Goal: Task Accomplishment & Management: Use online tool/utility

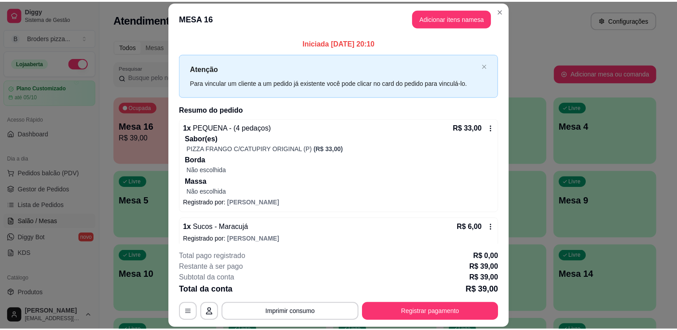
scroll to position [65, 0]
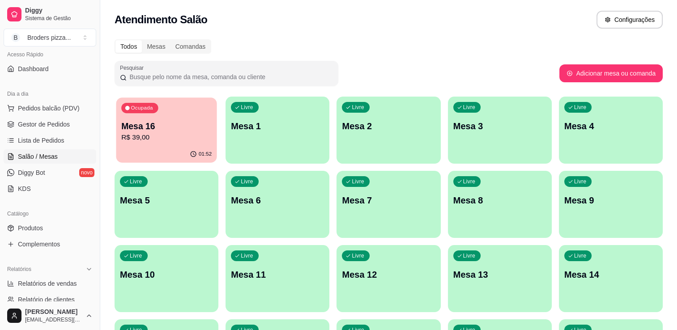
click at [169, 131] on p "Mesa 16" at bounding box center [166, 126] width 90 height 12
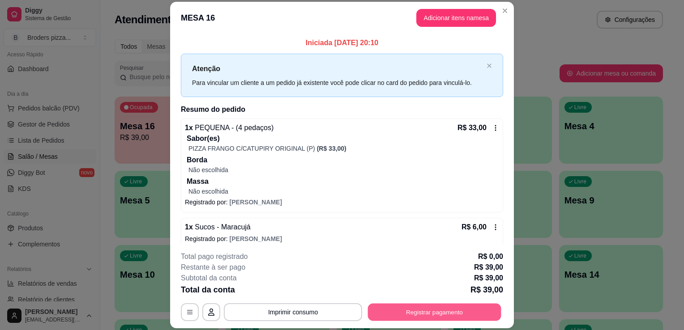
click at [458, 317] on button "Registrar pagamento" at bounding box center [434, 312] width 133 height 17
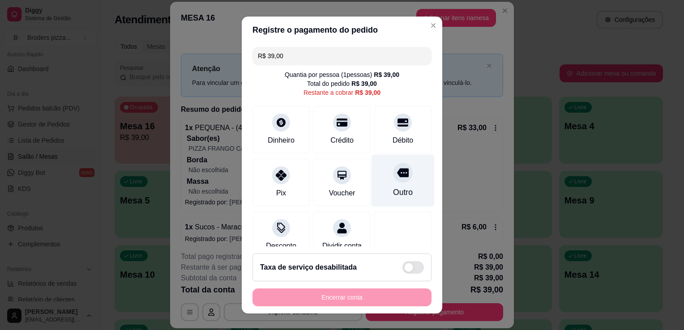
click at [405, 185] on div "Outro" at bounding box center [402, 181] width 63 height 52
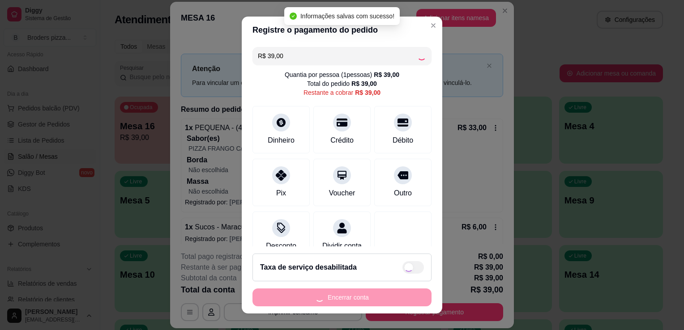
type input "R$ 0,00"
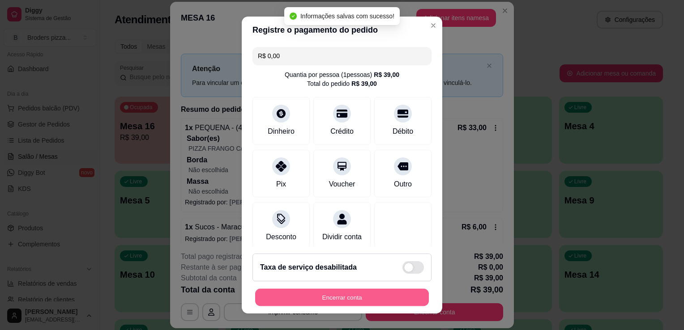
click at [350, 292] on button "Encerrar conta" at bounding box center [342, 297] width 174 height 17
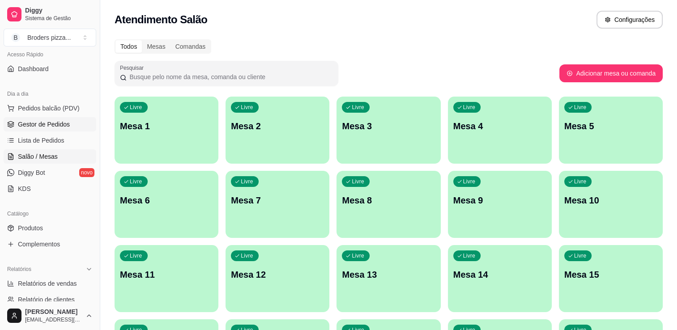
click at [48, 126] on span "Gestor de Pedidos" at bounding box center [44, 124] width 52 height 9
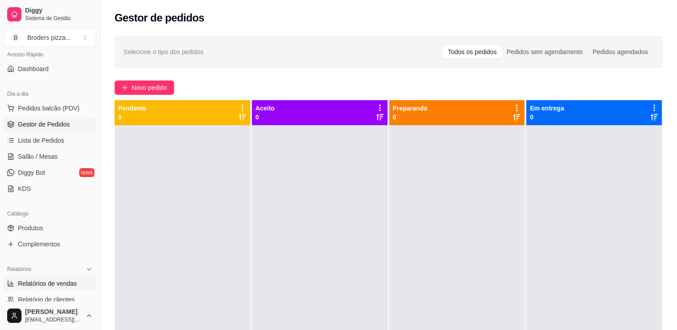
click at [59, 281] on span "Relatórios de vendas" at bounding box center [47, 283] width 59 height 9
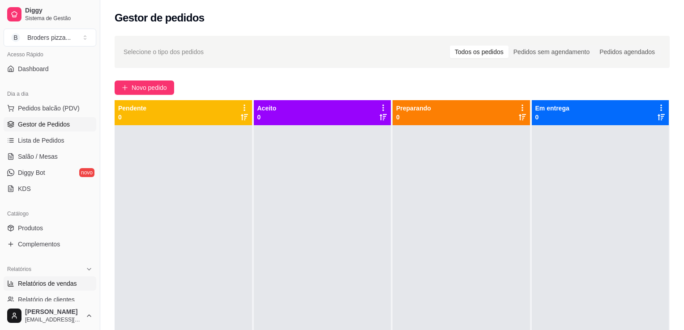
select select "ALL"
select select "0"
